Goal: Information Seeking & Learning: Learn about a topic

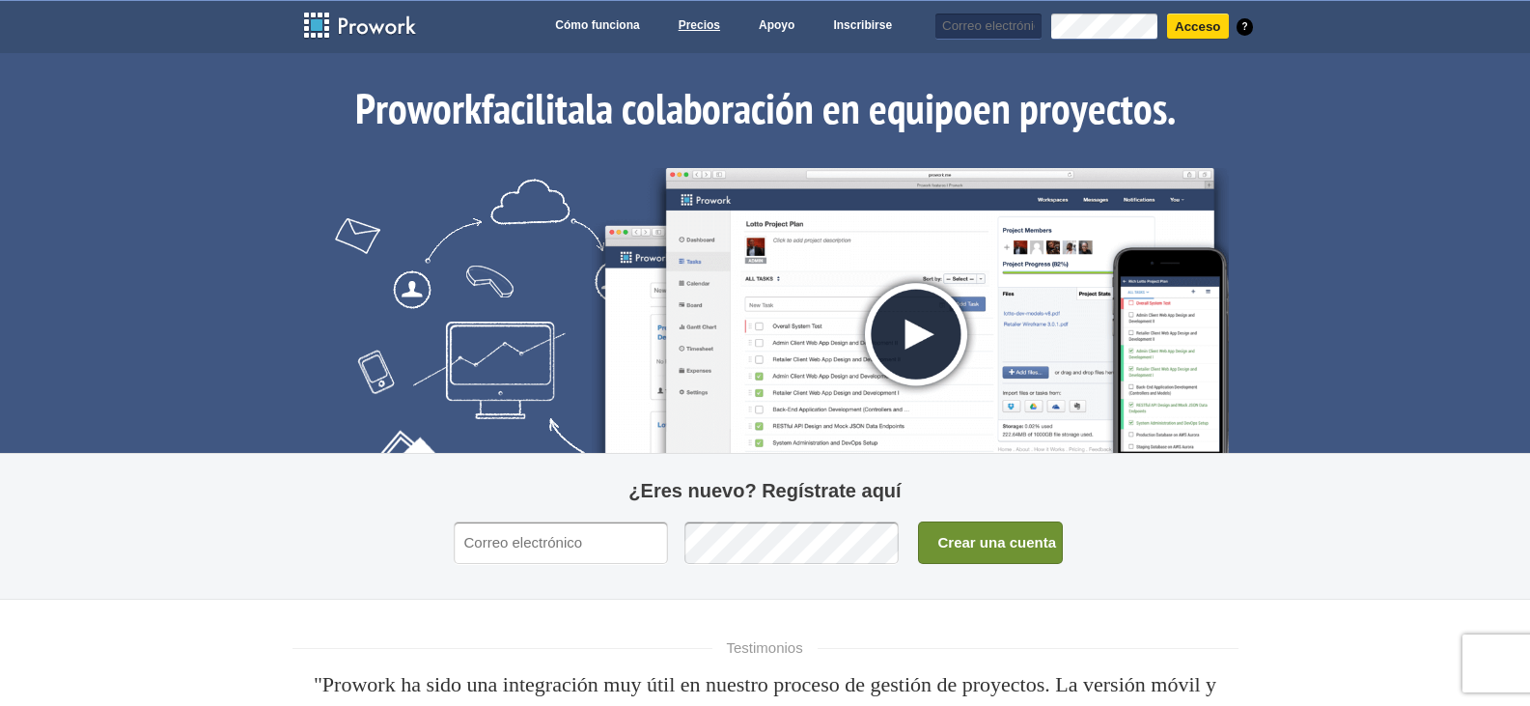
click at [696, 21] on font "Precios" at bounding box center [700, 25] width 42 height 14
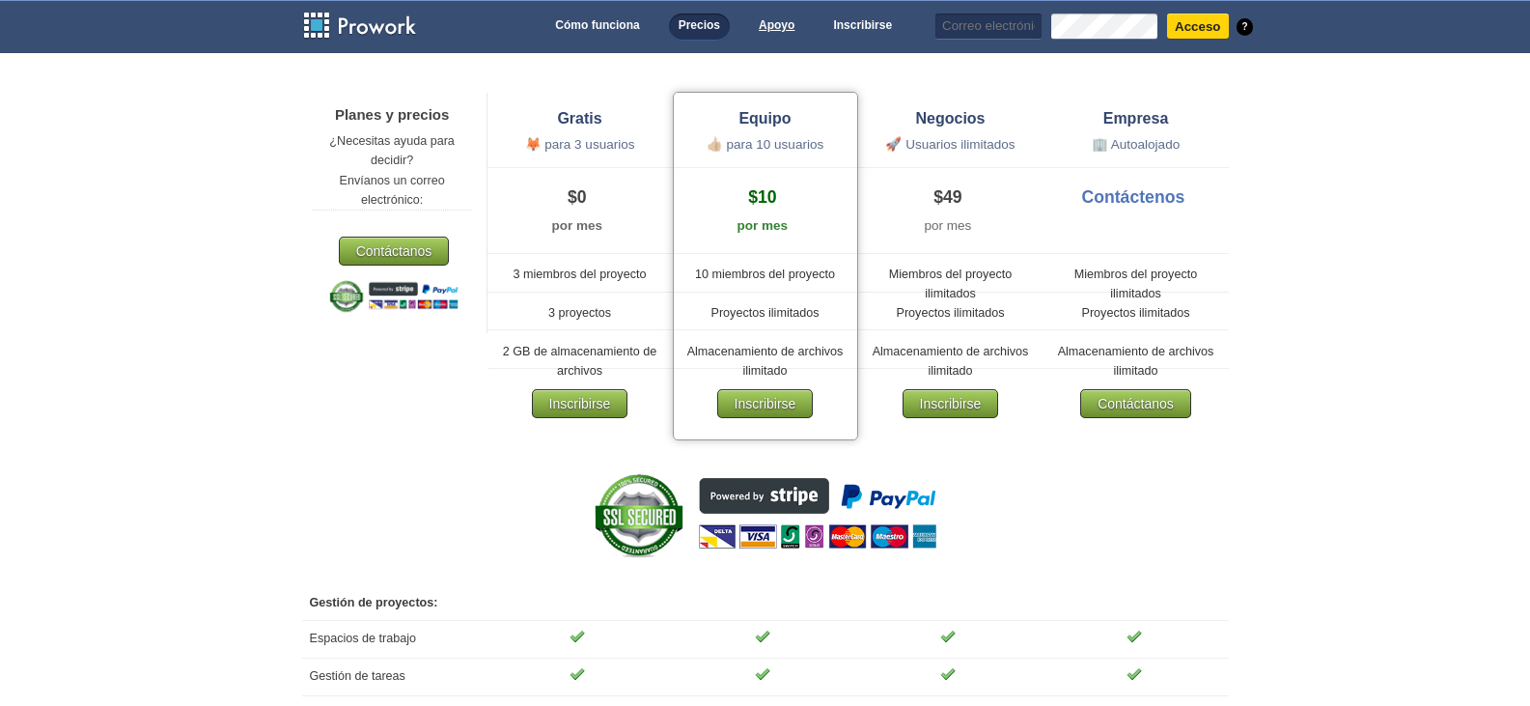
click at [771, 29] on font "Apoyo" at bounding box center [777, 25] width 36 height 14
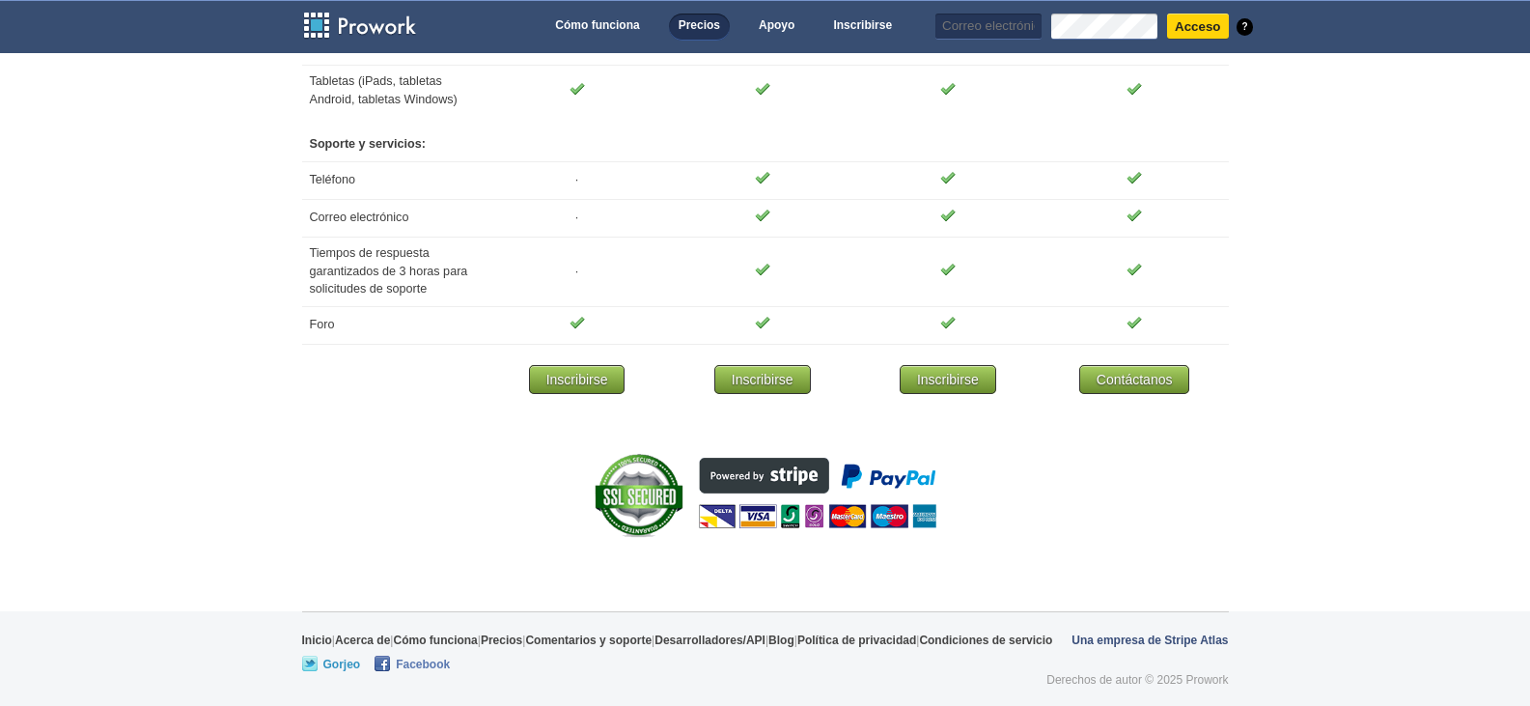
scroll to position [2022, 0]
click at [426, 668] on link "Facebook" at bounding box center [412, 662] width 75 height 15
